Goal: Information Seeking & Learning: Learn about a topic

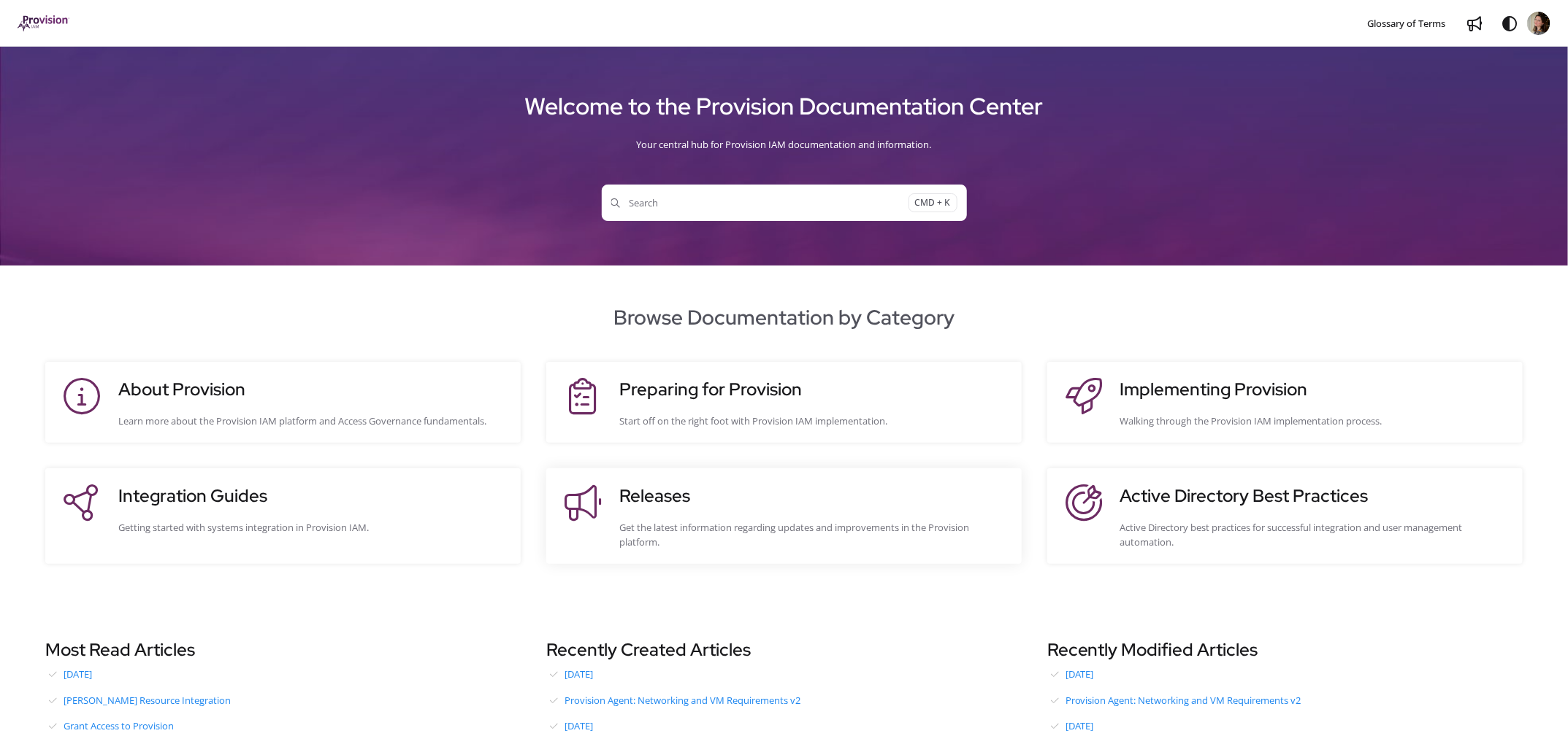
click at [640, 502] on h3 "Releases" at bounding box center [813, 496] width 388 height 26
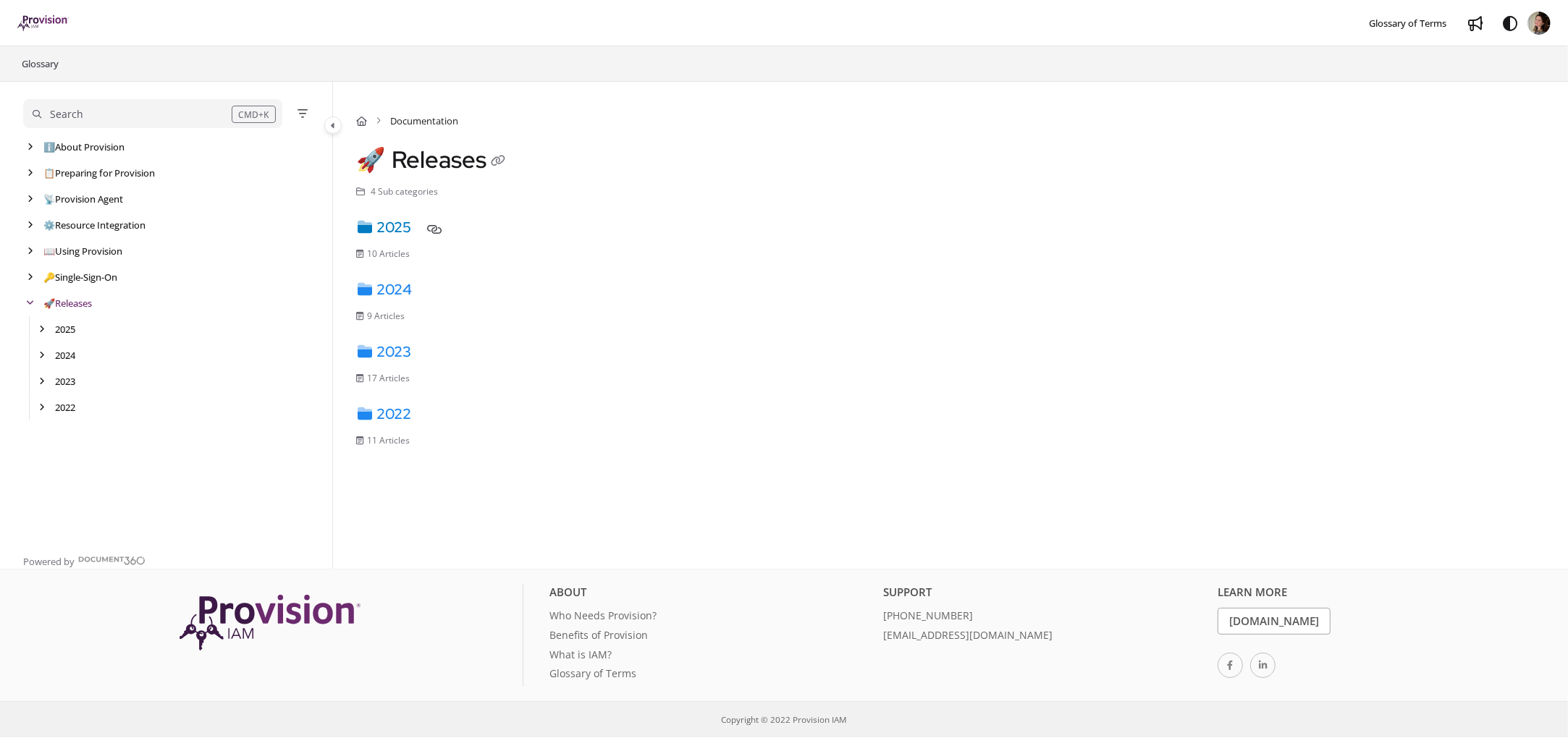
click at [407, 223] on link "2025" at bounding box center [383, 227] width 55 height 19
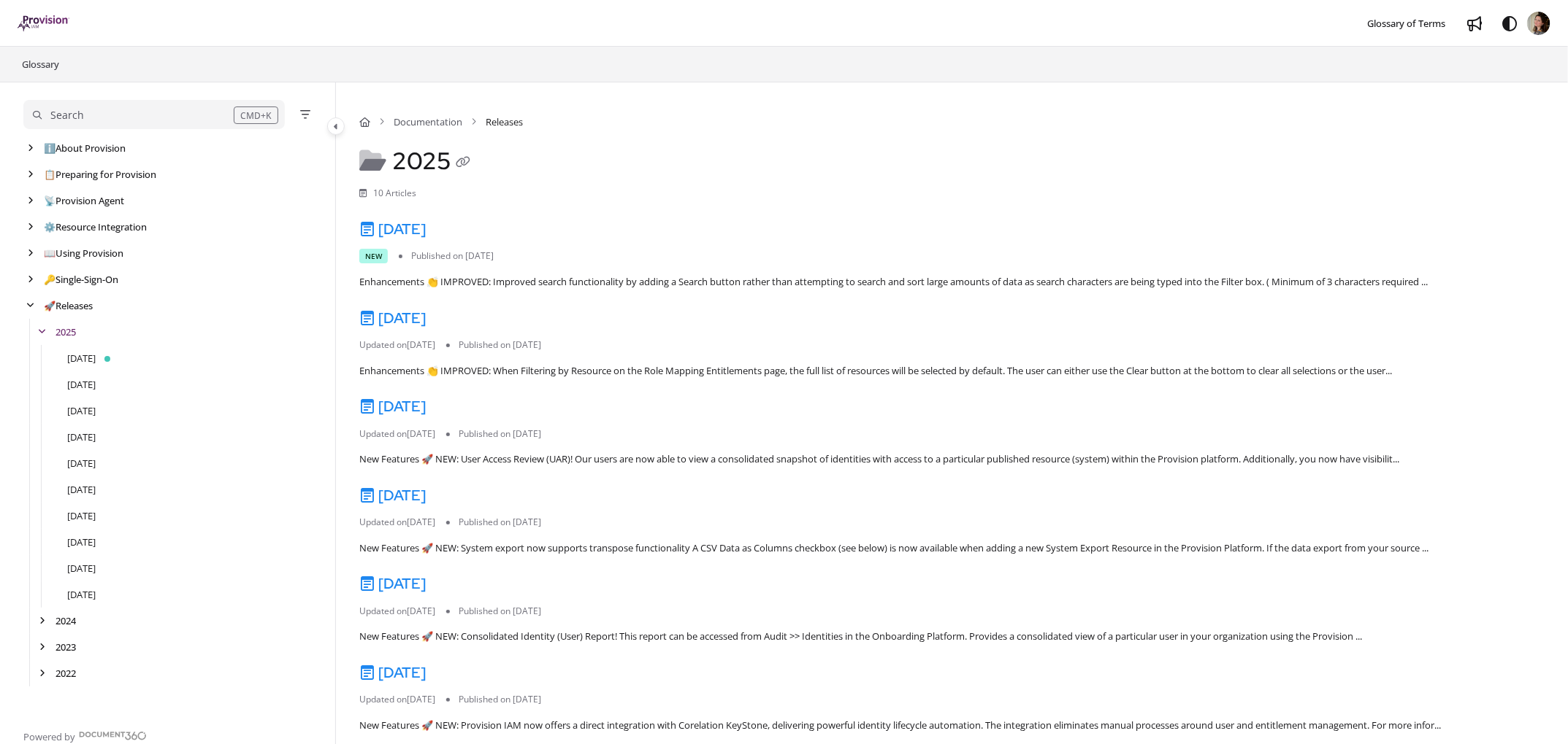
click at [411, 224] on link "[DATE]" at bounding box center [392, 229] width 66 height 19
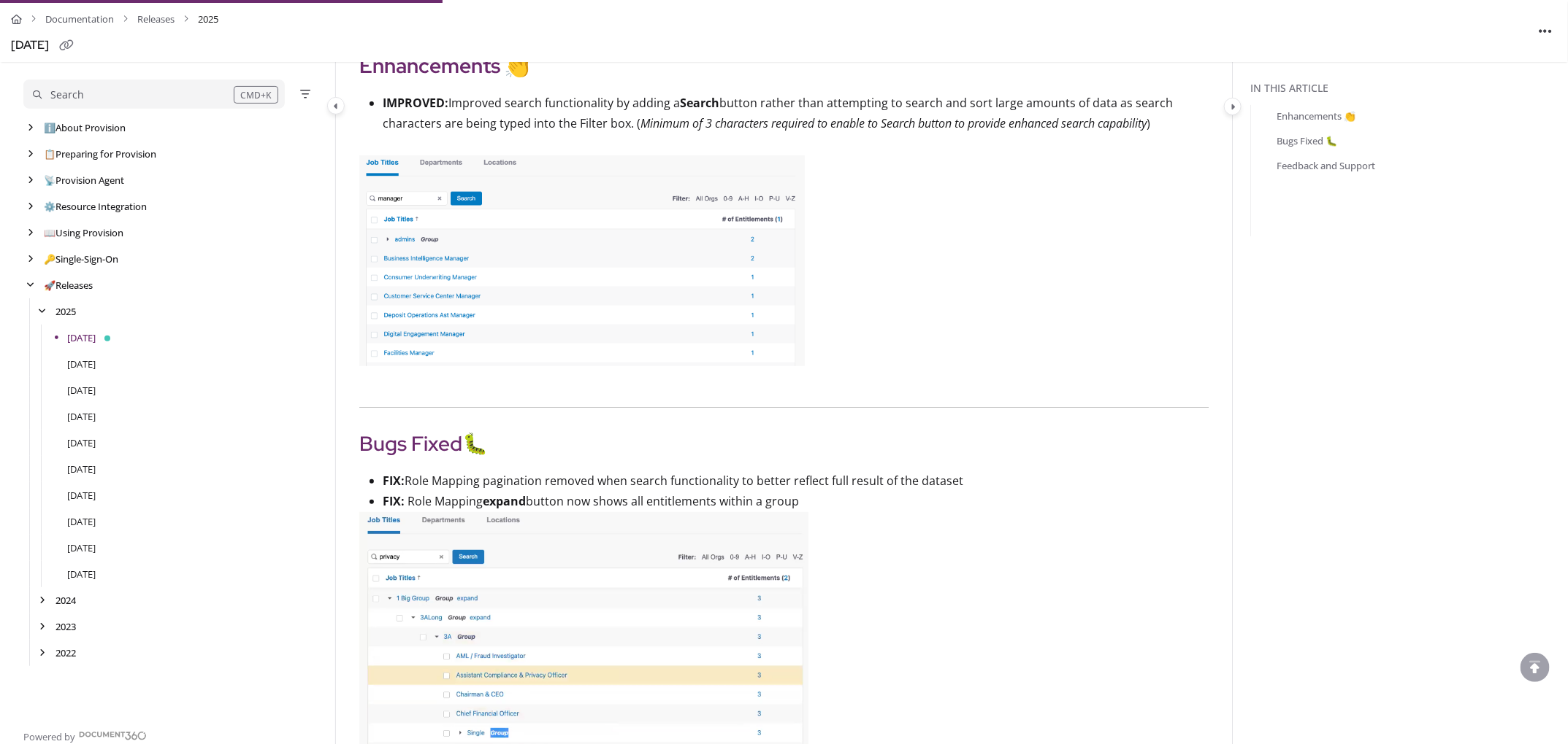
scroll to position [230, 0]
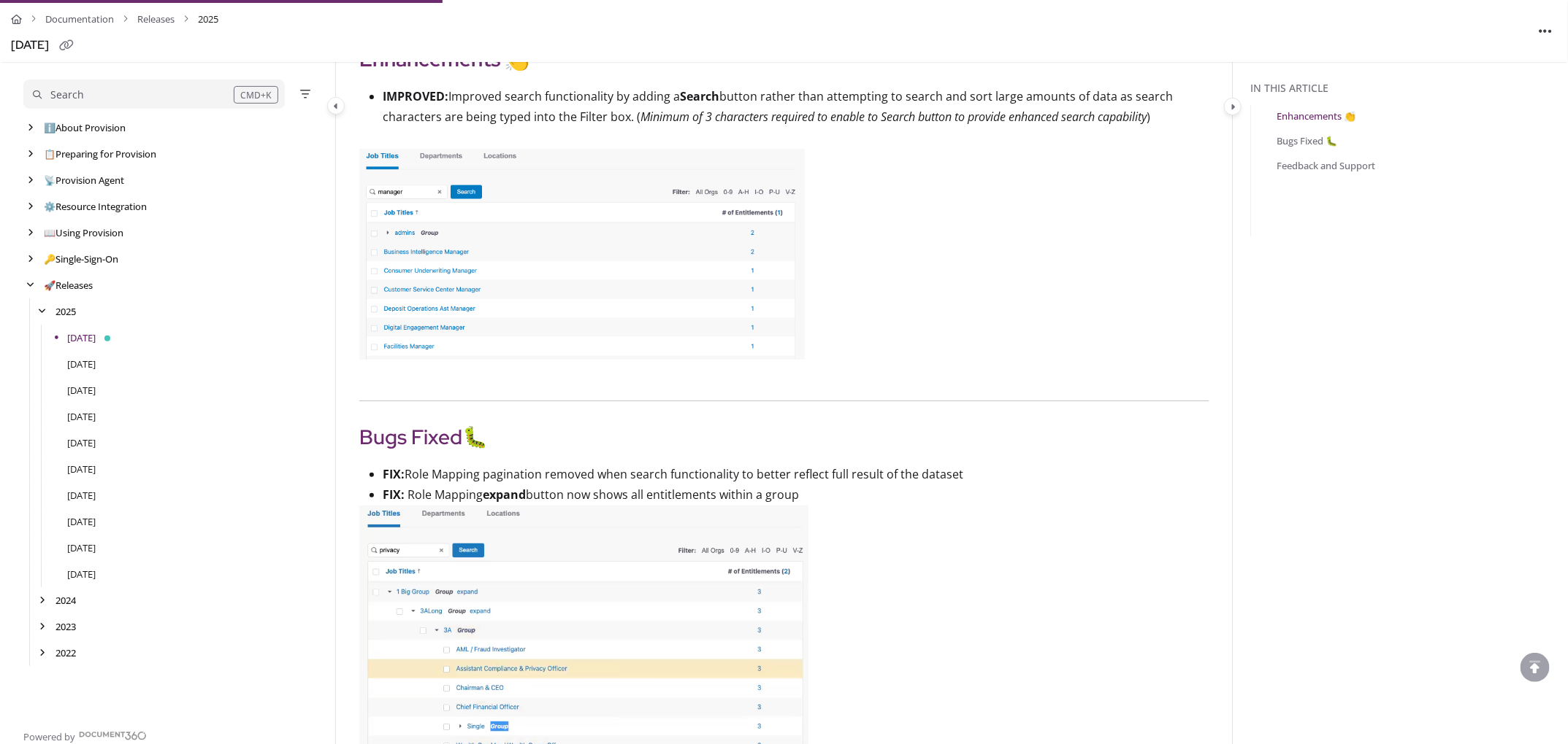
drag, startPoint x: 360, startPoint y: 439, endPoint x: 848, endPoint y: 499, distance: 491.7
click at [848, 499] on article "Enhancements 👏 IMPROVED: Improved search functionality by adding a Search butto…" at bounding box center [784, 514] width 849 height 942
copy article "Bugs Fixed 🐛 FIX: Role Mapping pagination removed when search functionality to …"
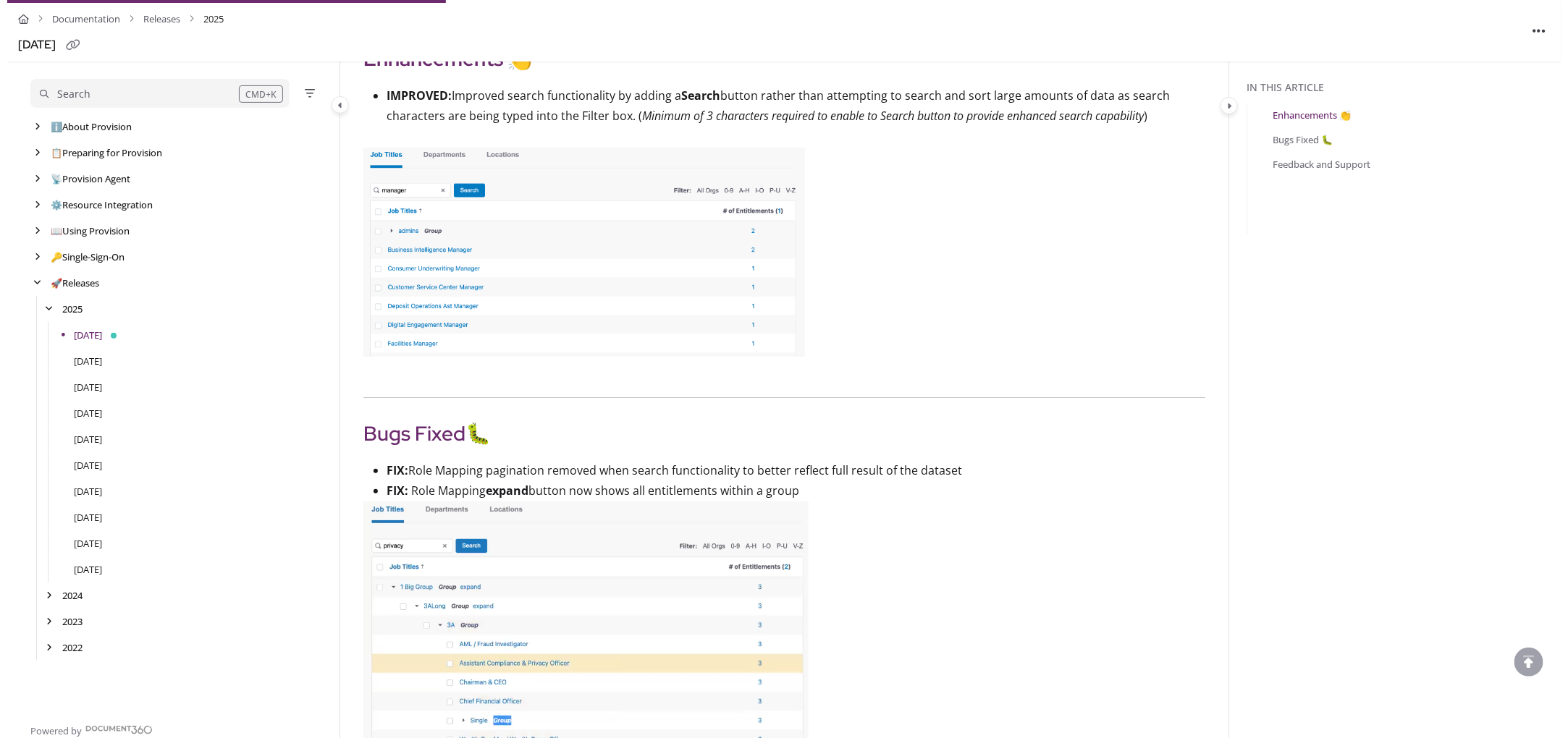
scroll to position [0, 0]
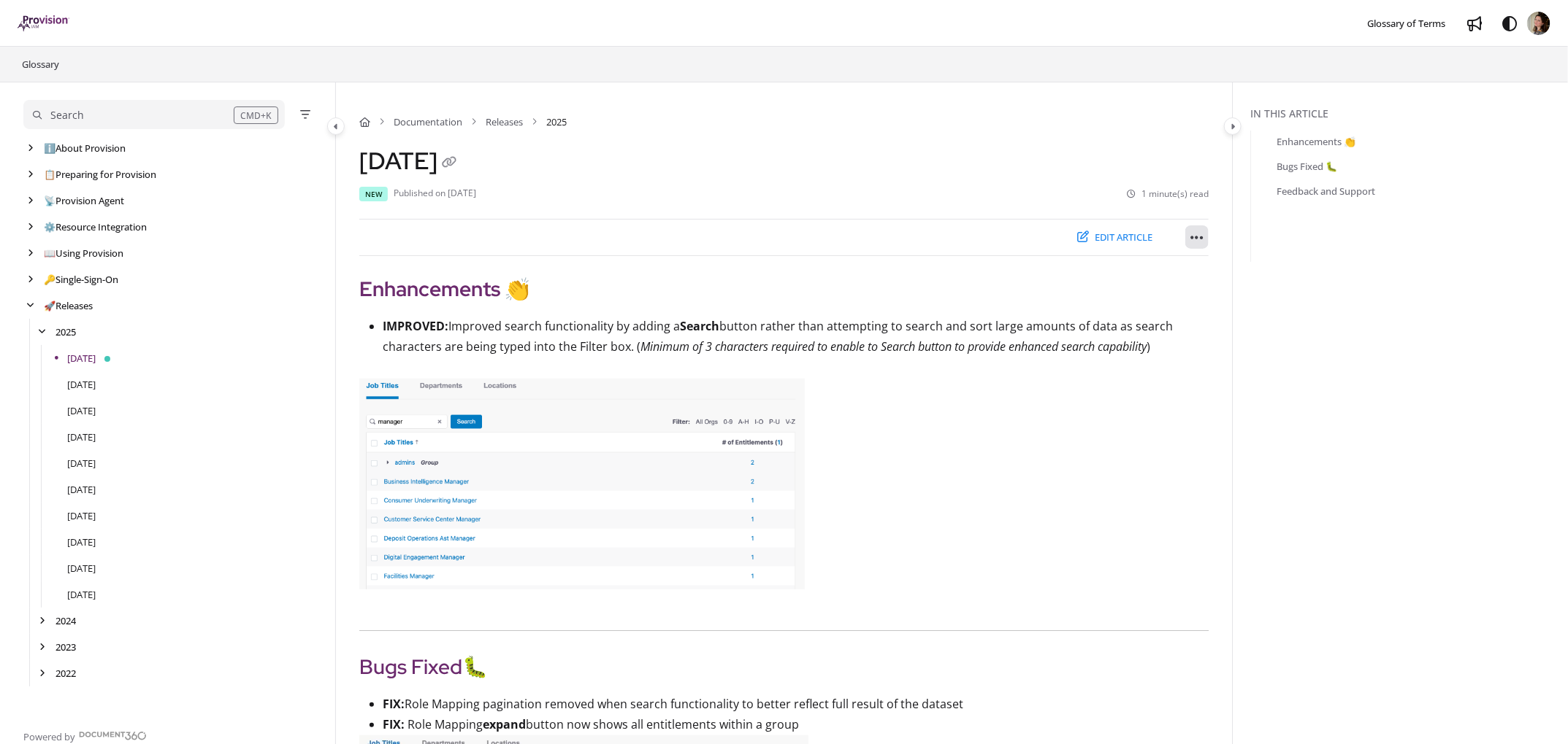
click at [1197, 234] on icon "Article more options" at bounding box center [1196, 237] width 13 height 14
click at [1241, 274] on button "Export PDF" at bounding box center [1277, 275] width 171 height 29
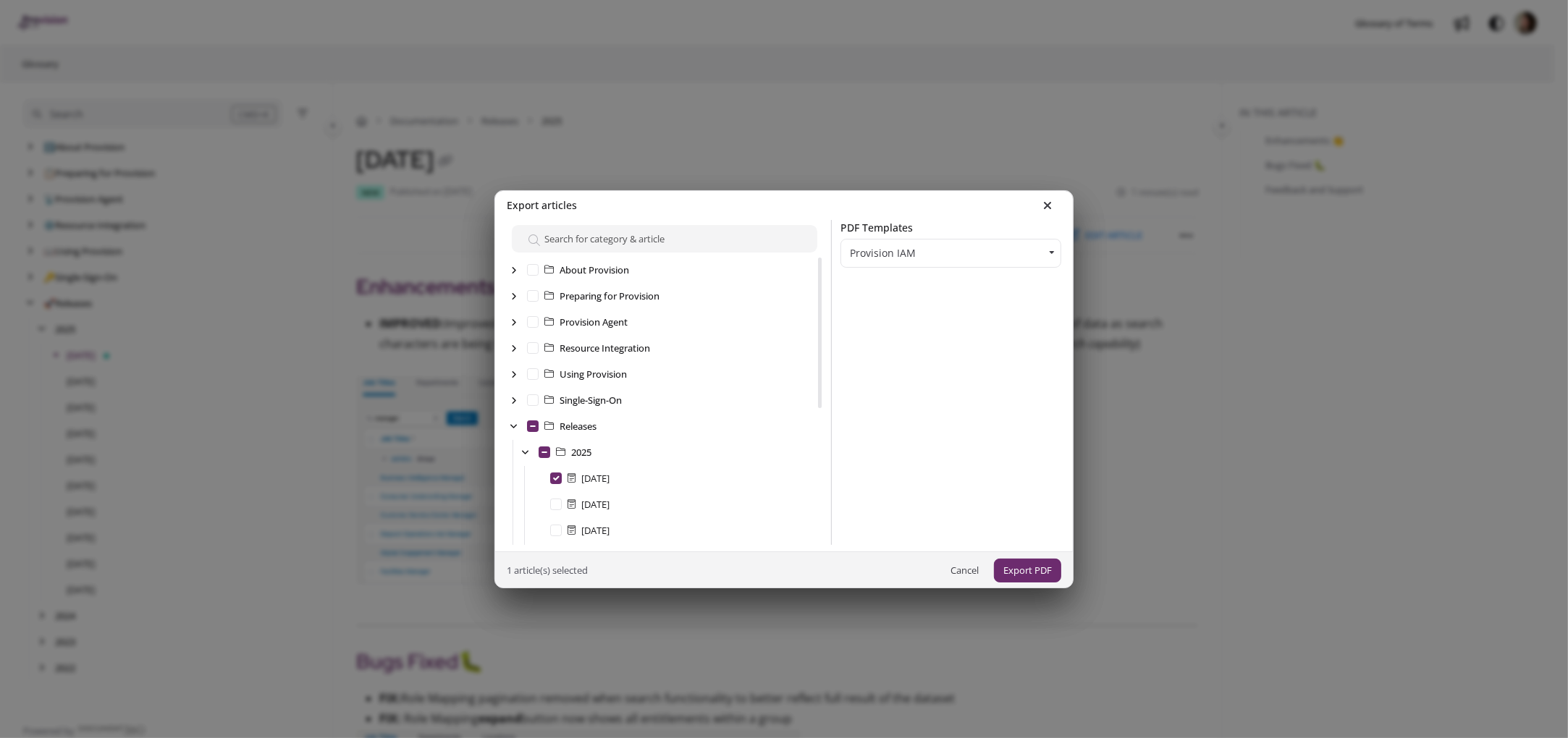
scroll to position [78, 0]
click at [1024, 573] on button "Export PDF" at bounding box center [1027, 571] width 67 height 24
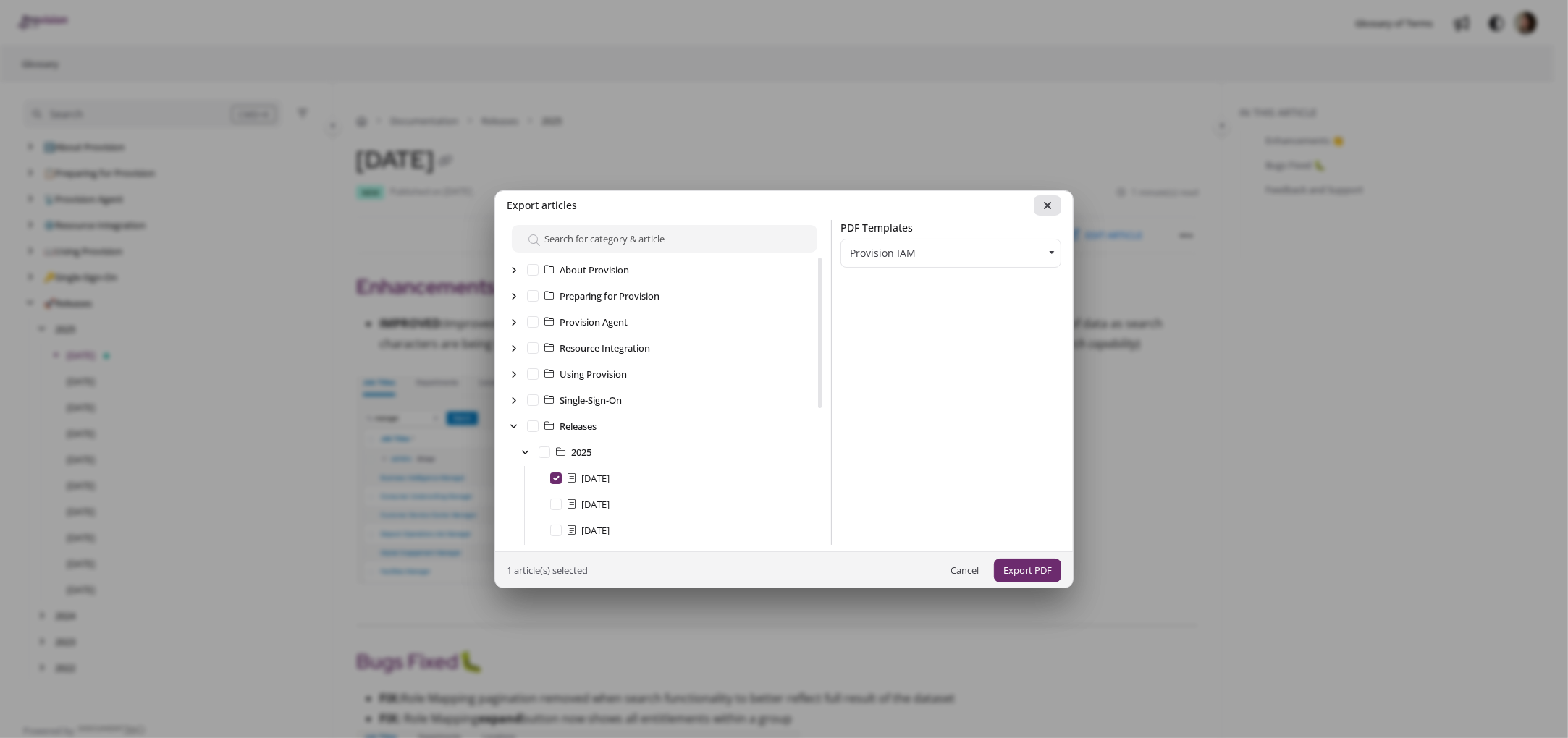
click at [1043, 207] on icon at bounding box center [1048, 206] width 8 height 12
click at [1043, 207] on icon at bounding box center [1048, 206] width 8 height 12
